Goal: Task Accomplishment & Management: Manage account settings

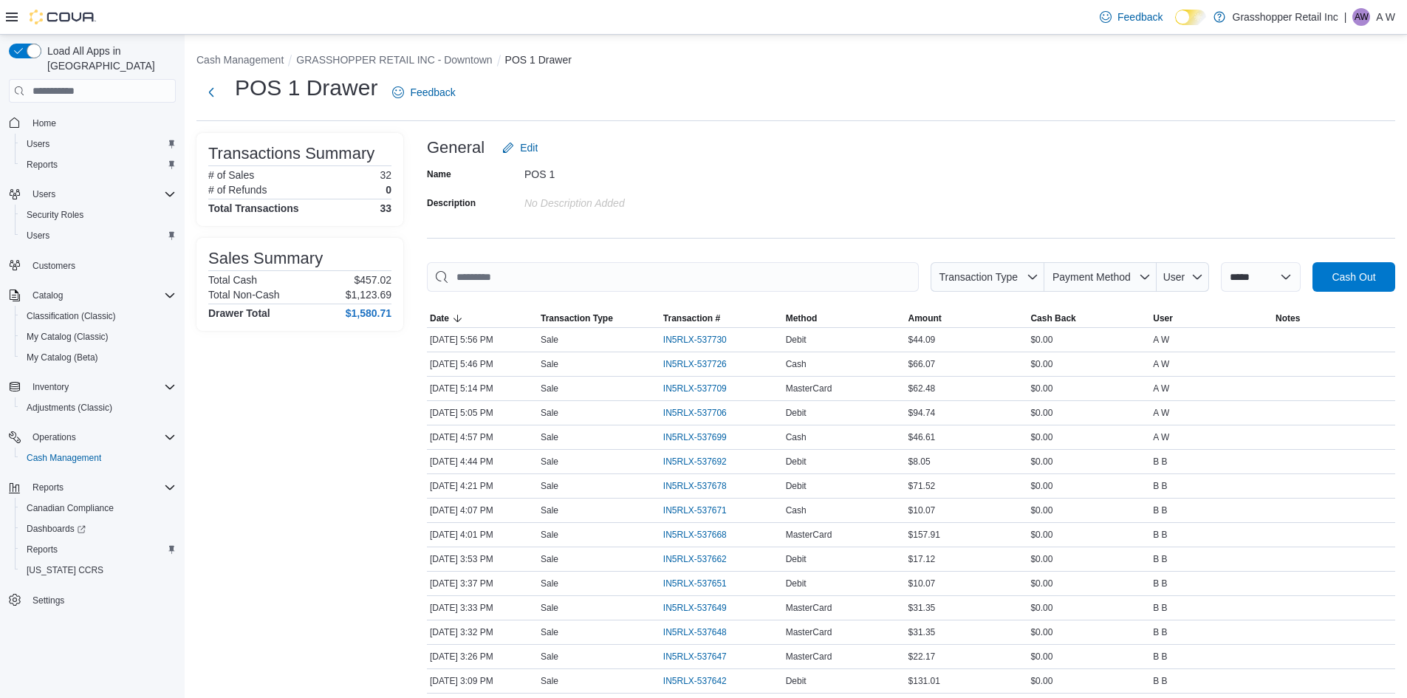
click at [1170, 135] on div "General Edit" at bounding box center [911, 148] width 968 height 30
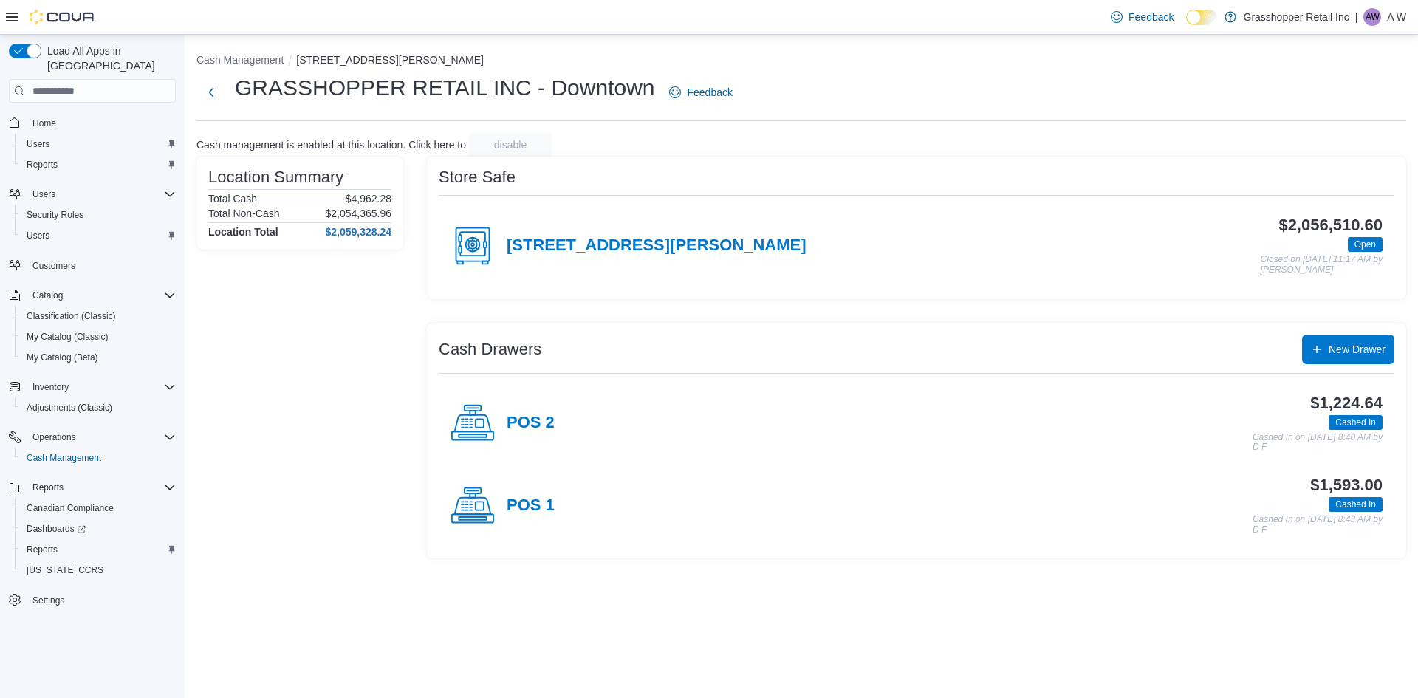
drag, startPoint x: 418, startPoint y: 600, endPoint x: 419, endPoint y: 586, distance: 14.1
click at [418, 594] on div "Cash Management [STREET_ADDRESS][PERSON_NAME] RETAIL INC - Downtown Feedback Ca…" at bounding box center [802, 366] width 1234 height 663
click at [501, 429] on div "POS 2" at bounding box center [503, 423] width 104 height 44
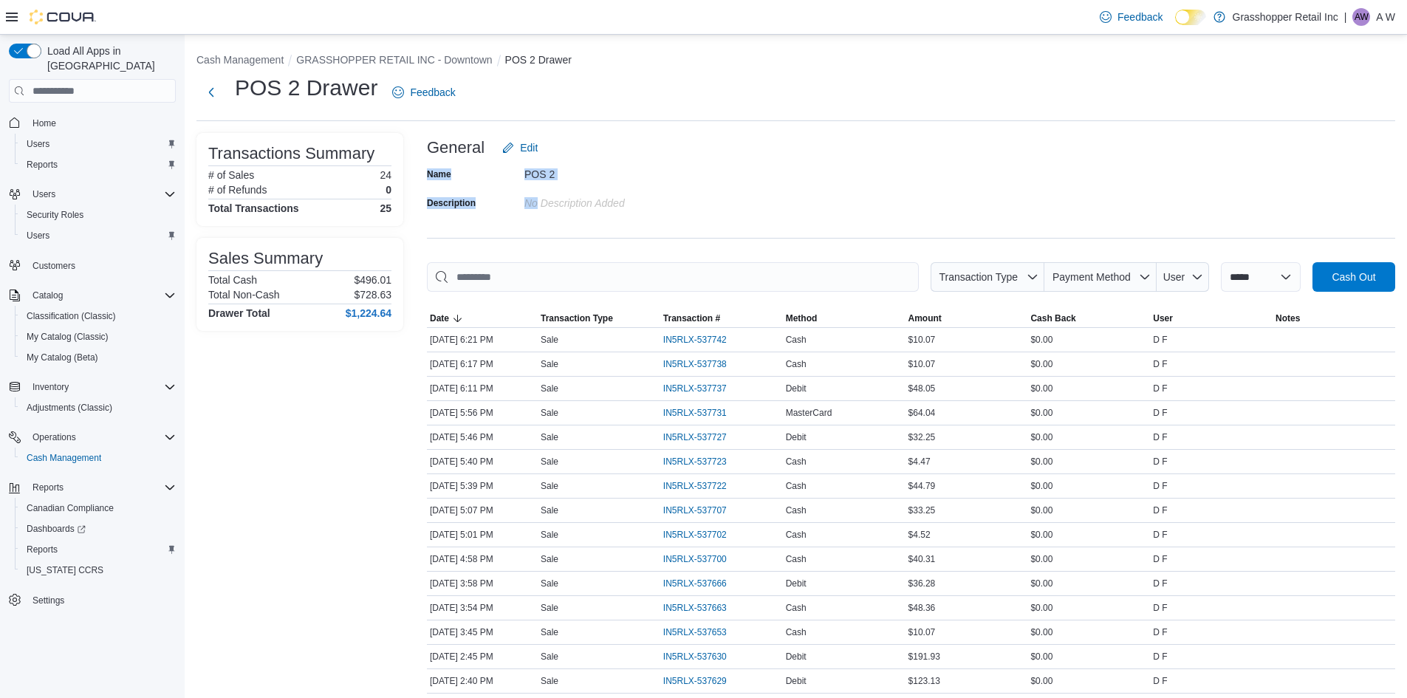
drag, startPoint x: 473, startPoint y: 196, endPoint x: 513, endPoint y: 208, distance: 42.5
click at [546, 179] on div "Name POS 2" at bounding box center [574, 173] width 295 height 23
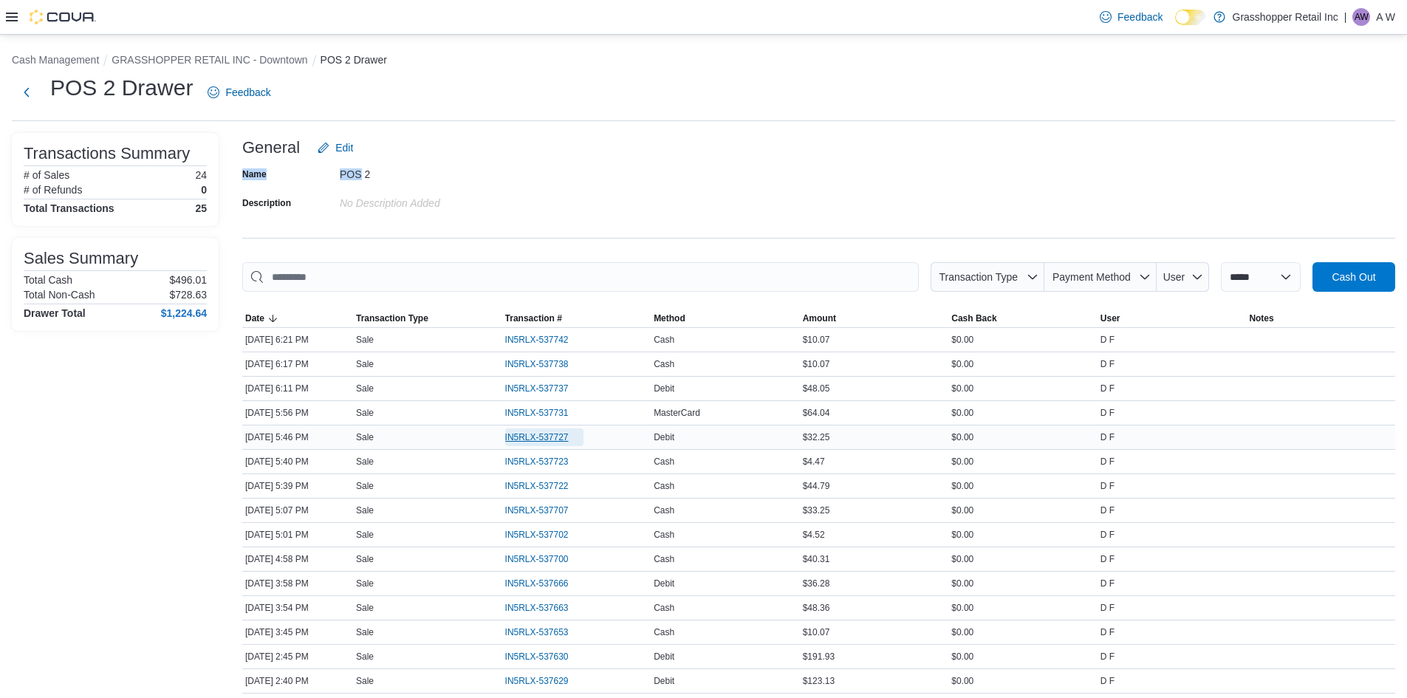
click at [566, 434] on span "IN5RLX-537727" at bounding box center [537, 437] width 64 height 12
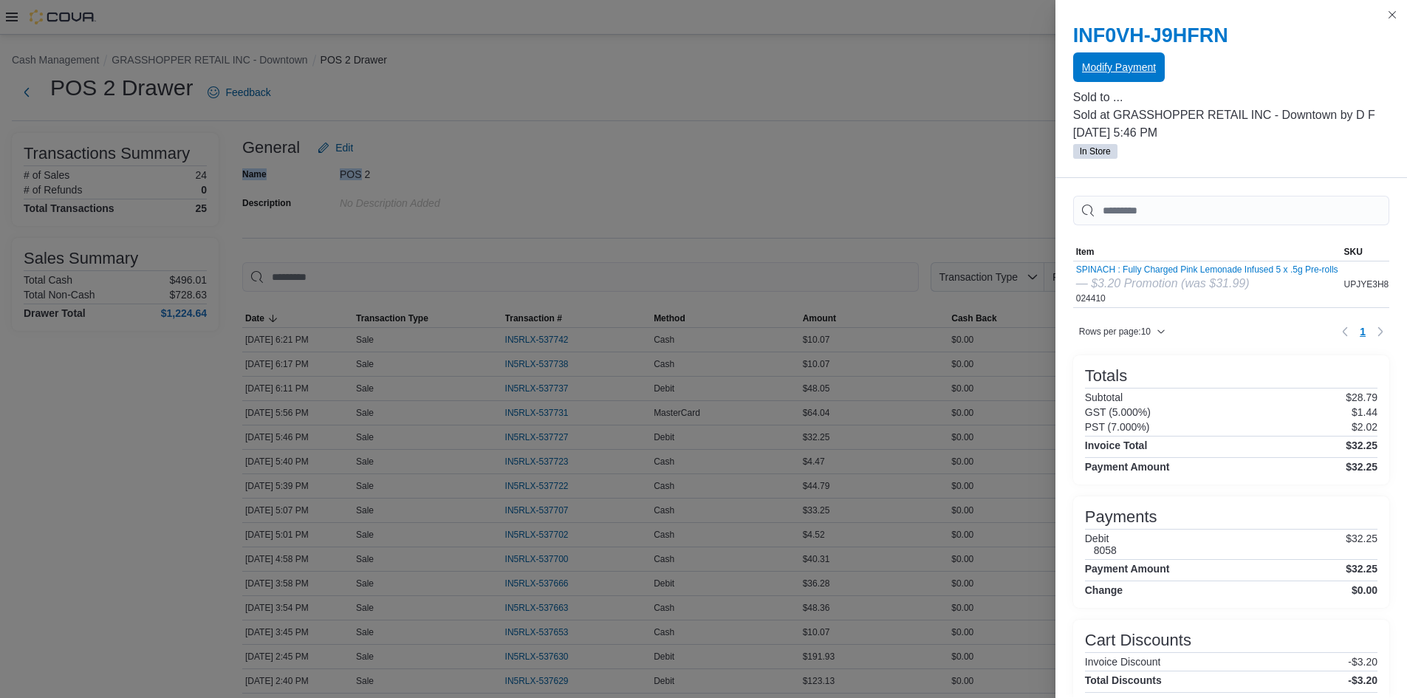
click at [1123, 66] on span "Modify Payment" at bounding box center [1119, 67] width 74 height 15
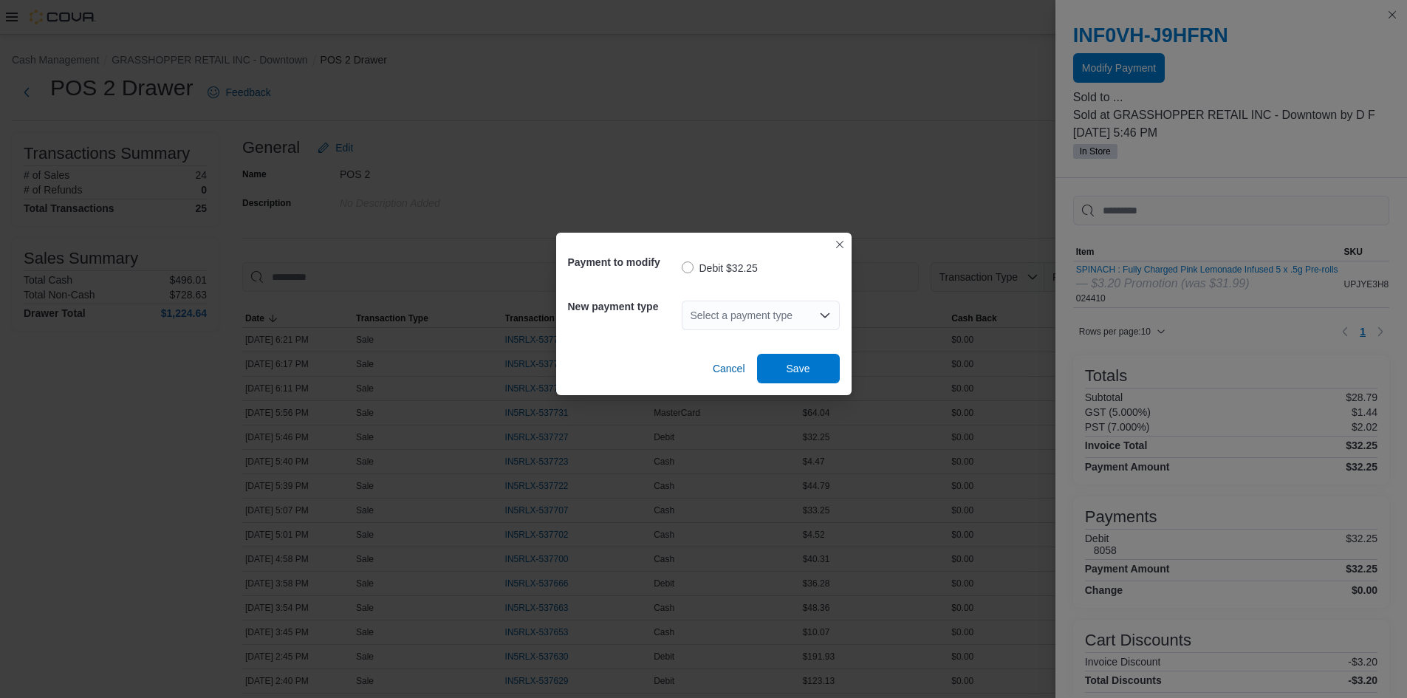
click at [723, 312] on div "Select a payment type" at bounding box center [761, 316] width 158 height 30
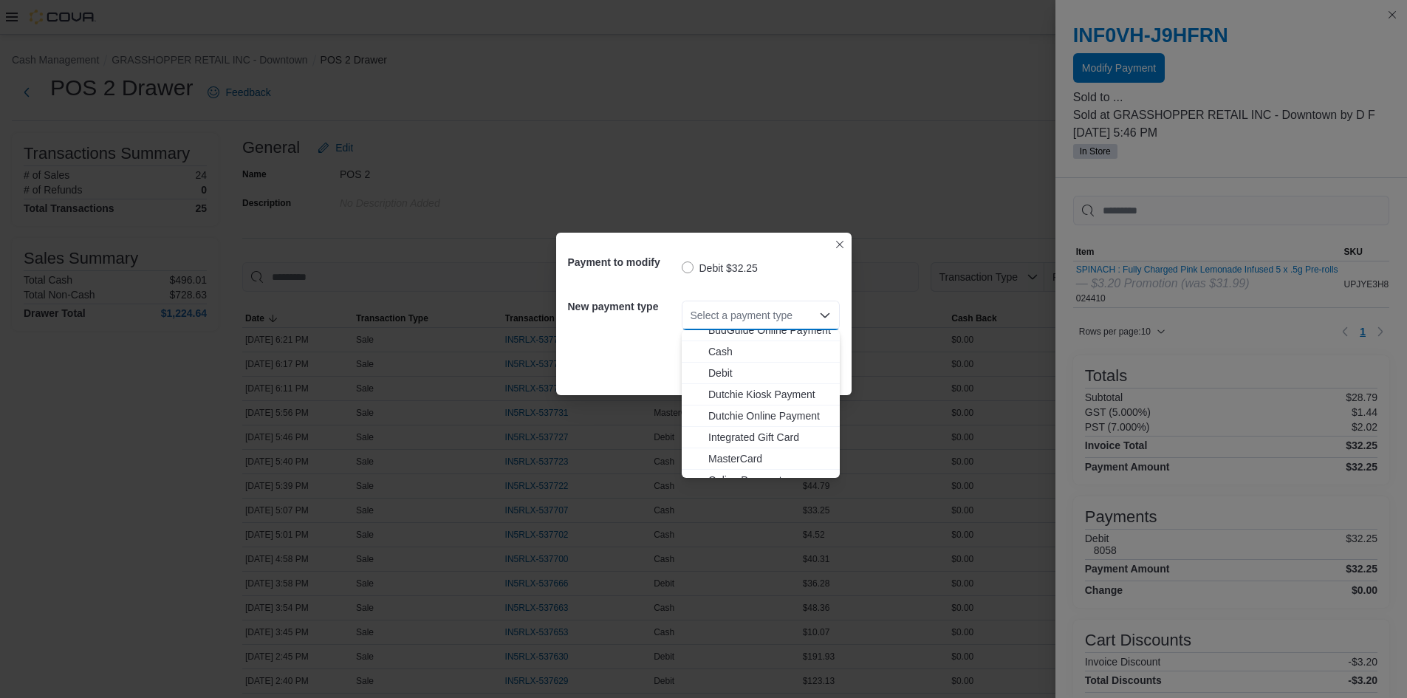
scroll to position [109, 0]
click at [723, 467] on span "Visa" at bounding box center [769, 466] width 123 height 15
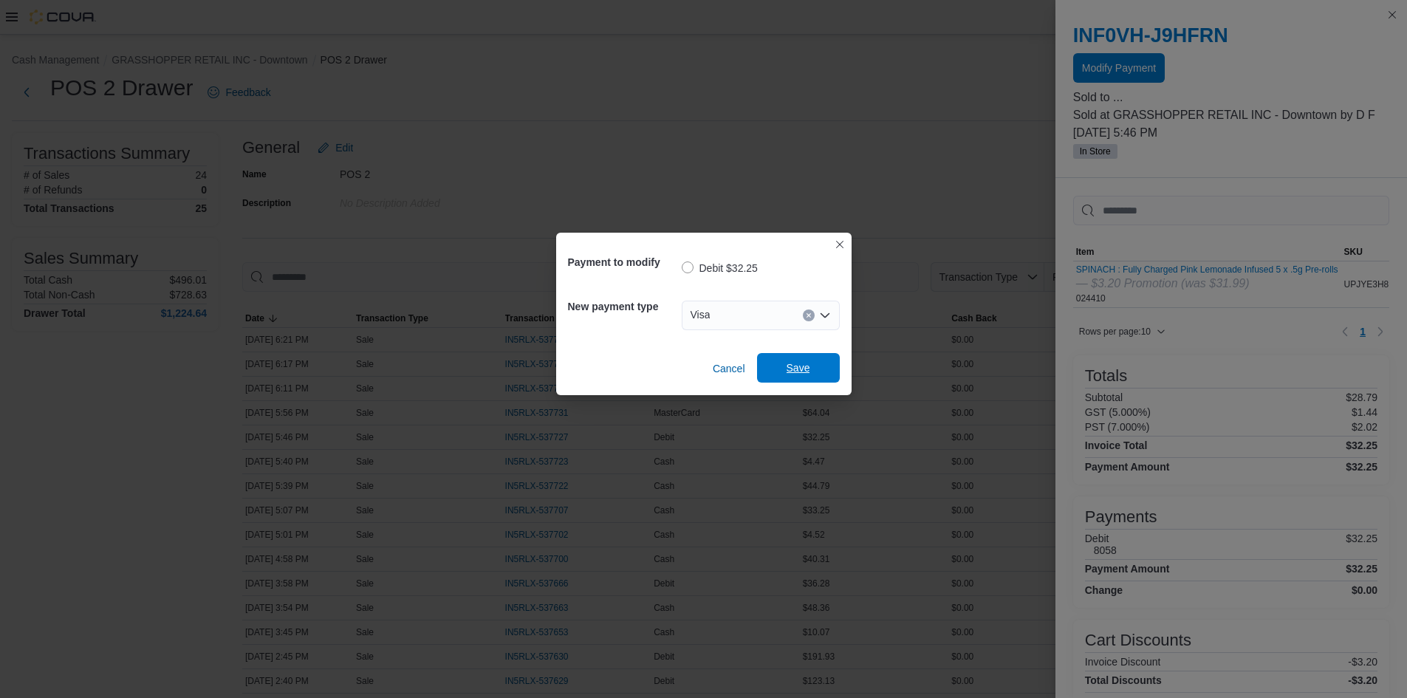
click at [779, 366] on span "Save" at bounding box center [798, 368] width 65 height 30
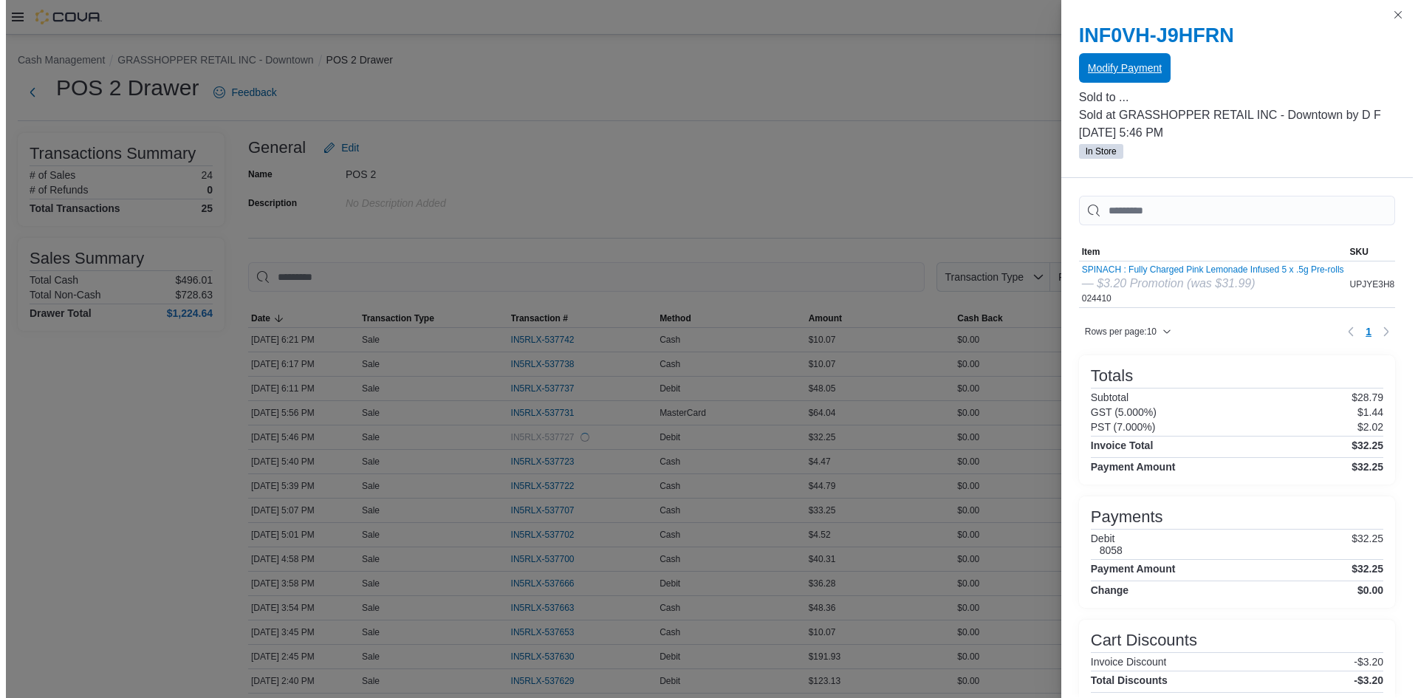
scroll to position [0, 0]
